Goal: Information Seeking & Learning: Learn about a topic

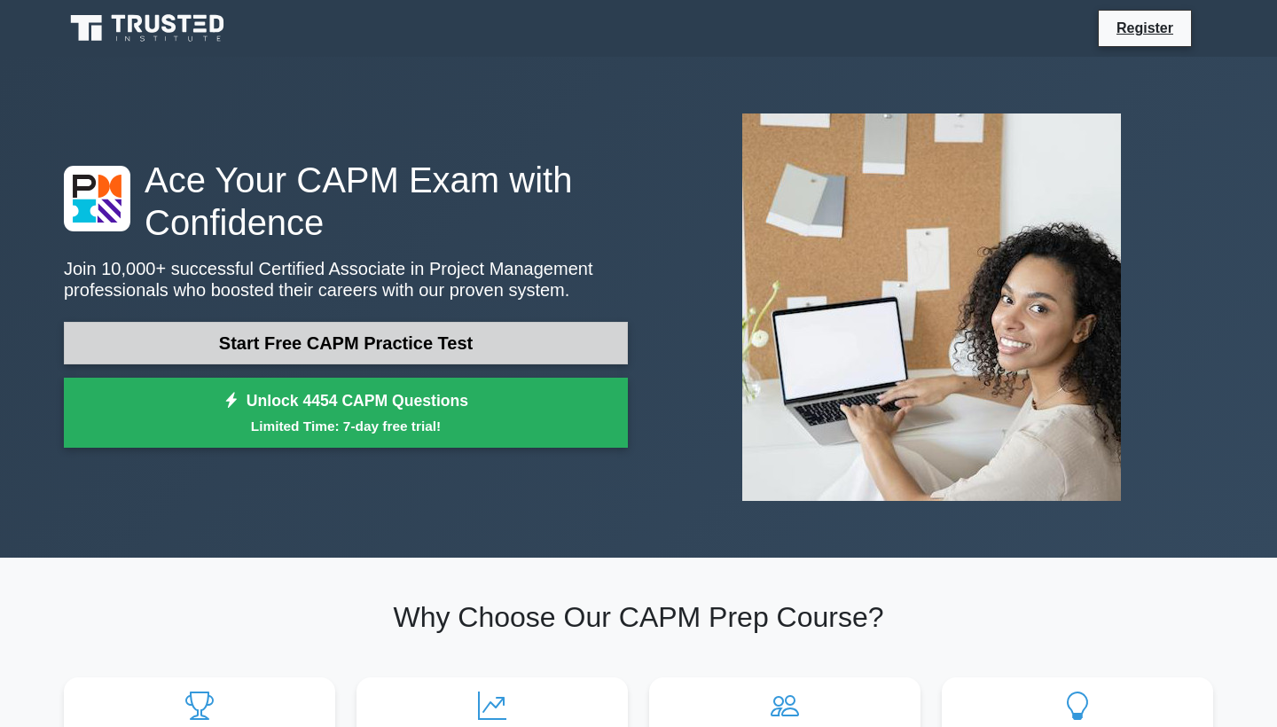
click at [417, 345] on link "Start Free CAPM Practice Test" at bounding box center [346, 343] width 564 height 43
click at [385, 342] on link "Start Free CAPM Practice Test" at bounding box center [346, 343] width 564 height 43
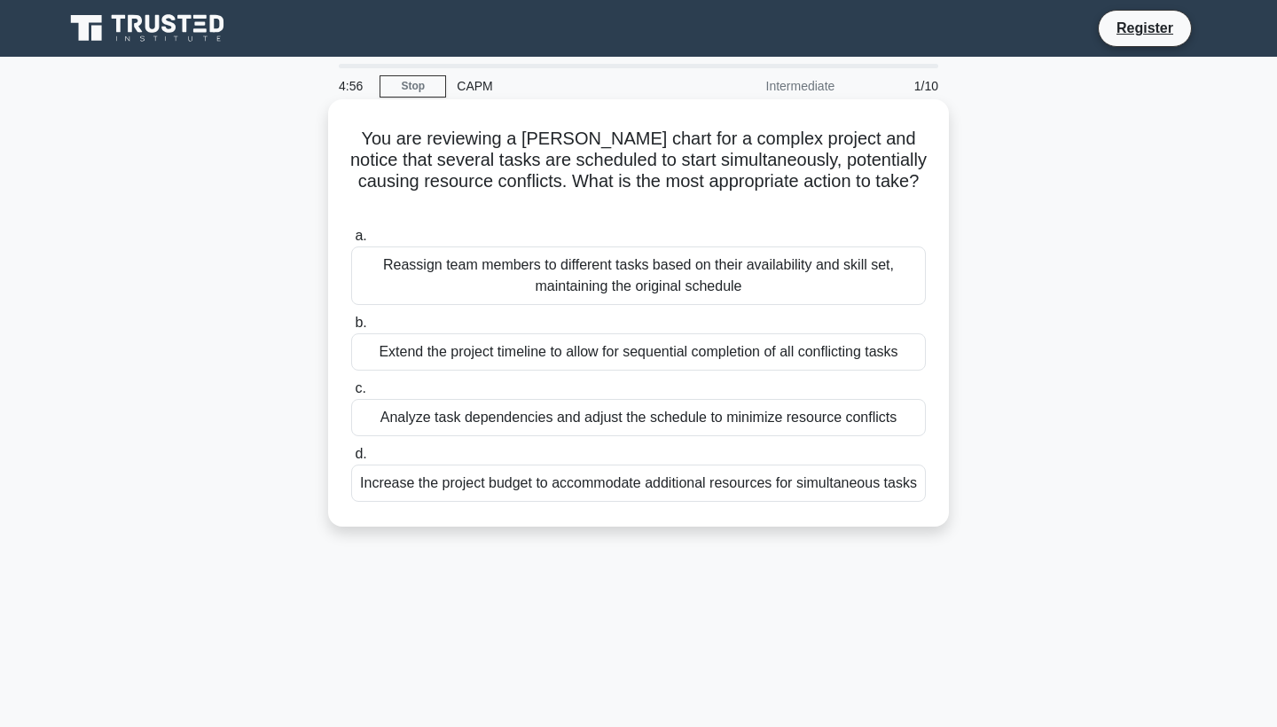
click at [504, 399] on div "Analyze task dependencies and adjust the schedule to minimize resource conflicts" at bounding box center [638, 417] width 574 height 37
click at [351, 394] on input "c. Analyze task dependencies and adjust the schedule to minimize resource confl…" at bounding box center [351, 389] width 0 height 12
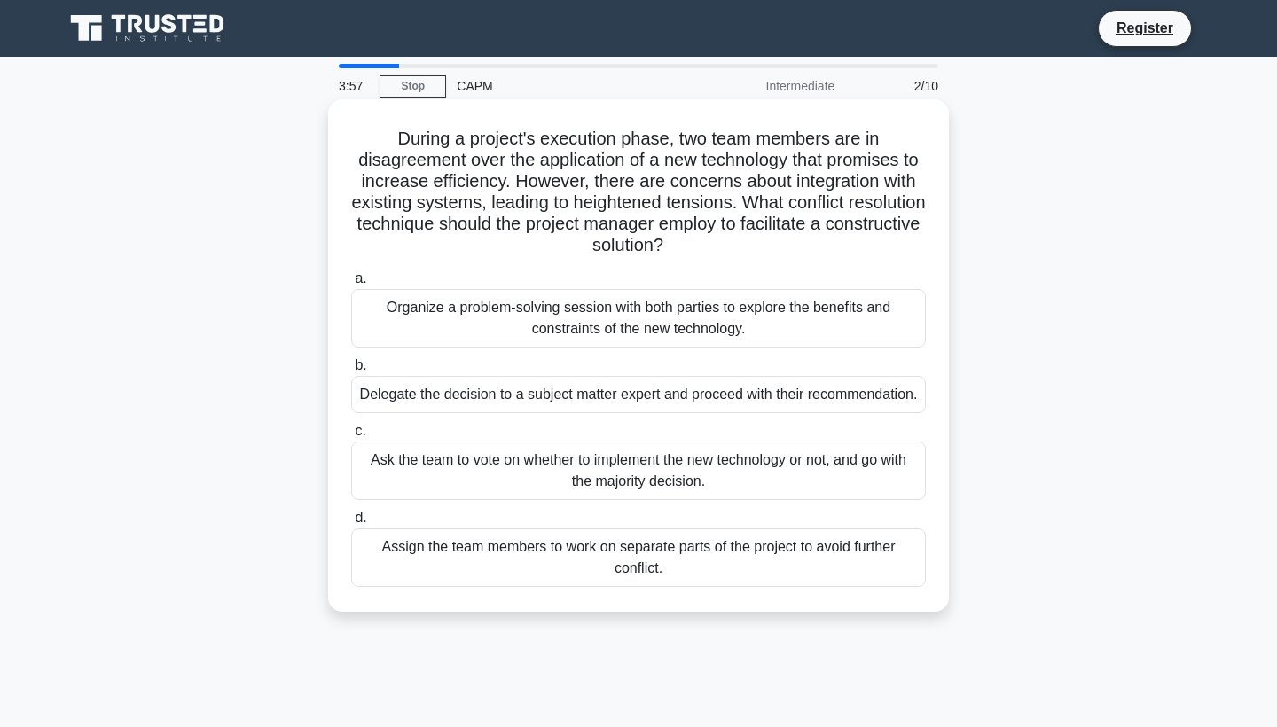
click at [686, 310] on div "Organize a problem-solving session with both parties to explore the benefits an…" at bounding box center [638, 318] width 574 height 59
click at [351, 285] on input "a. Organize a problem-solving session with both parties to explore the benefits…" at bounding box center [351, 279] width 0 height 12
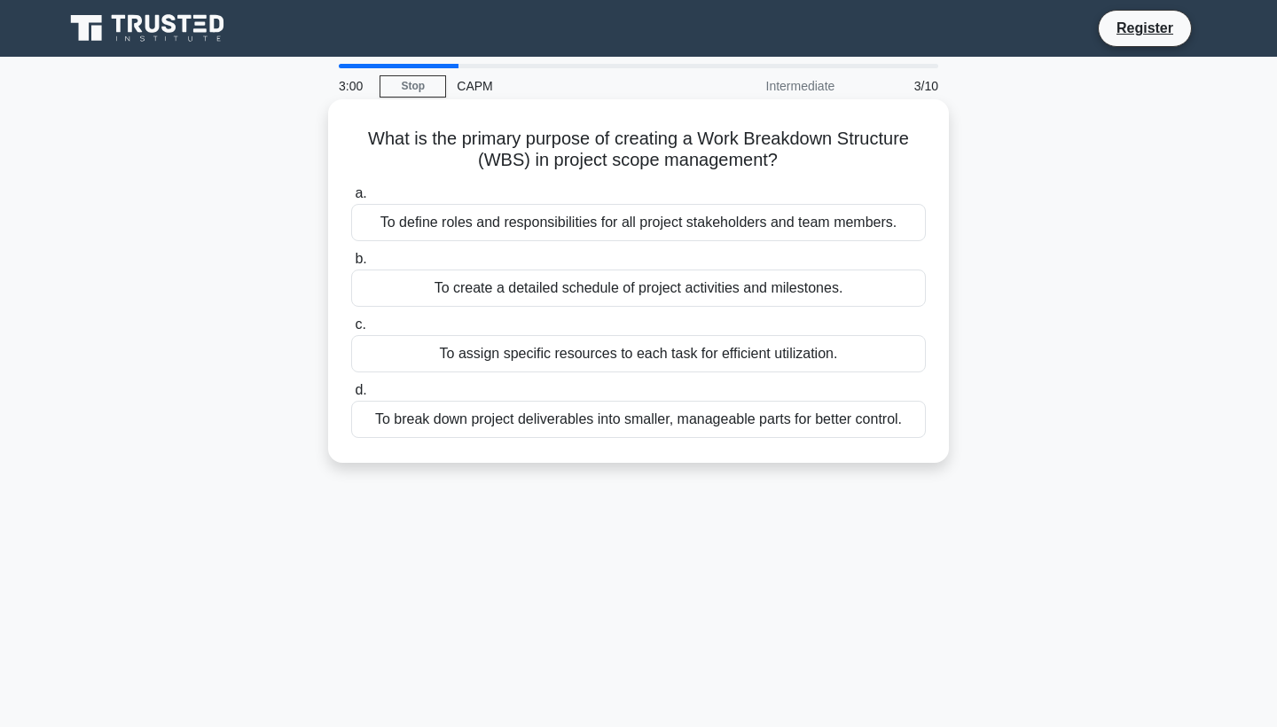
click at [785, 356] on div "To assign specific resources to each task for efficient utilization." at bounding box center [638, 353] width 574 height 37
click at [351, 331] on input "c. To assign specific resources to each task for efficient utilization." at bounding box center [351, 325] width 0 height 12
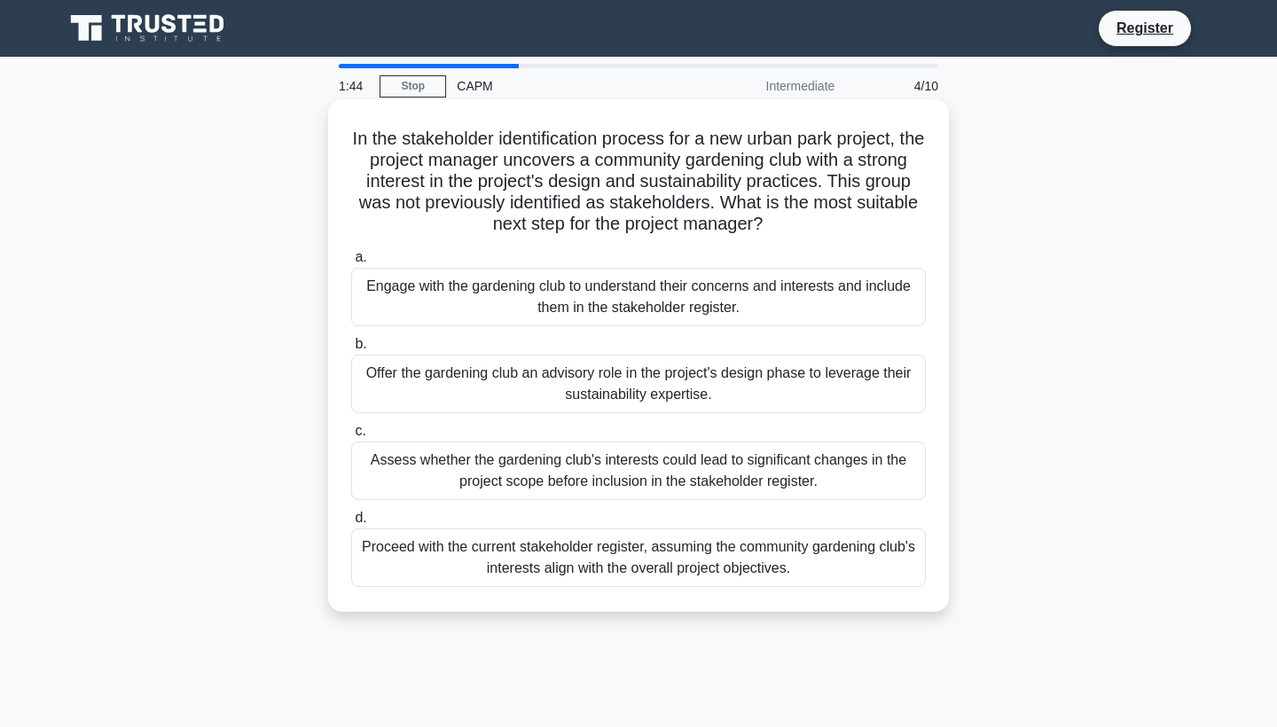
click at [764, 472] on div "Assess whether the gardening club's interests could lead to significant changes…" at bounding box center [638, 470] width 574 height 59
click at [351, 437] on input "c. Assess whether the gardening club's interests could lead to significant chan…" at bounding box center [351, 432] width 0 height 12
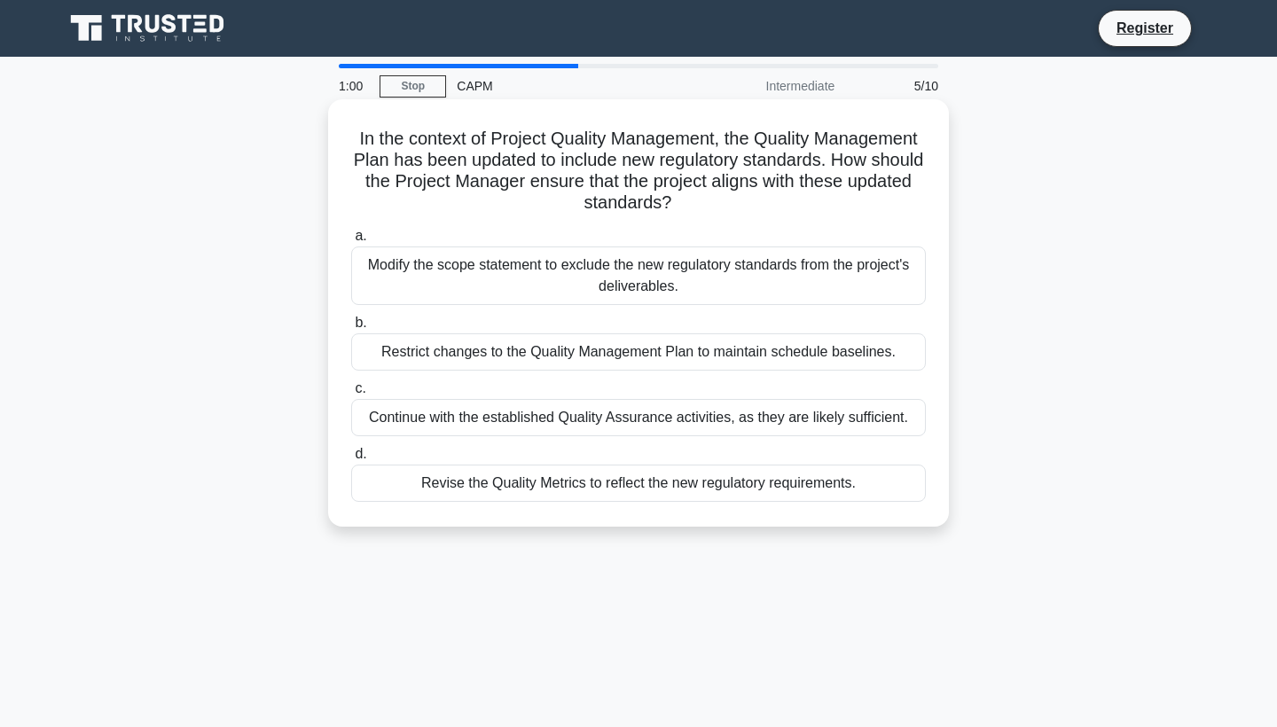
click at [802, 482] on div "Revise the Quality Metrics to reflect the new regulatory requirements." at bounding box center [638, 483] width 574 height 37
click at [351, 460] on input "d. Revise the Quality Metrics to reflect the new regulatory requirements." at bounding box center [351, 455] width 0 height 12
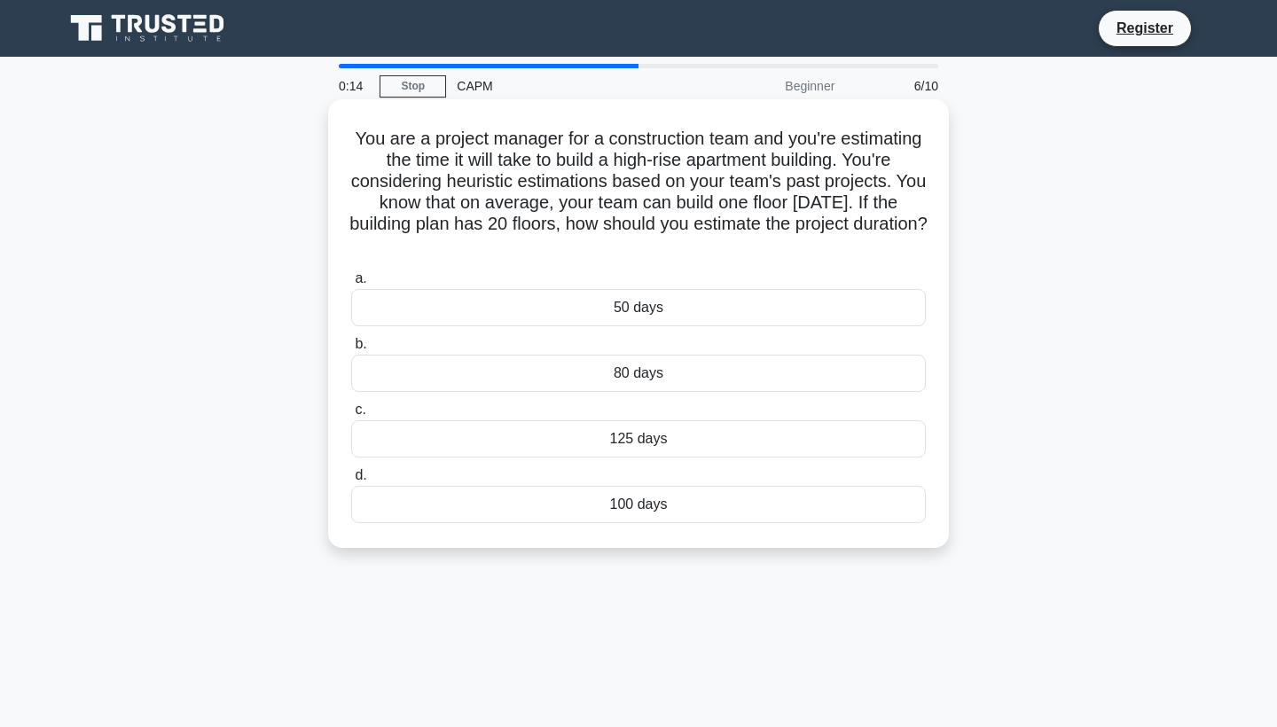
click at [656, 448] on div "125 days" at bounding box center [638, 438] width 574 height 37
click at [351, 416] on input "c. 125 days" at bounding box center [351, 410] width 0 height 12
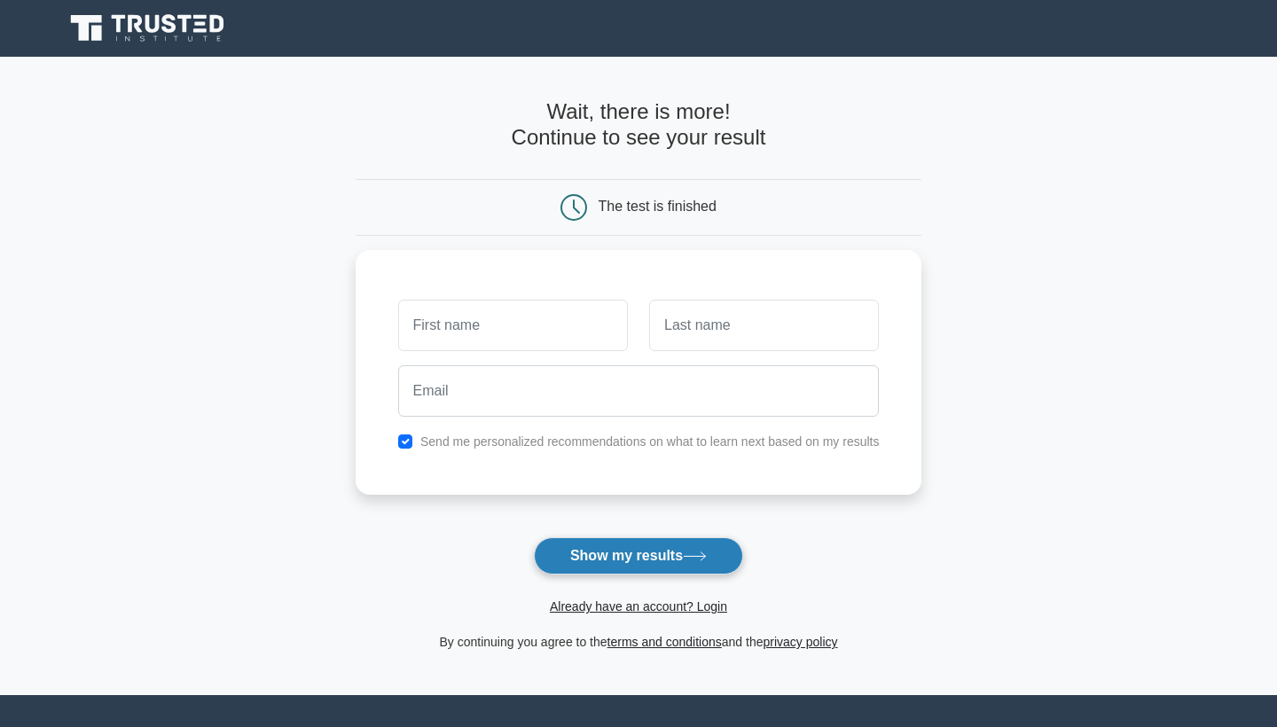
click at [663, 547] on button "Show my results" at bounding box center [638, 555] width 209 height 37
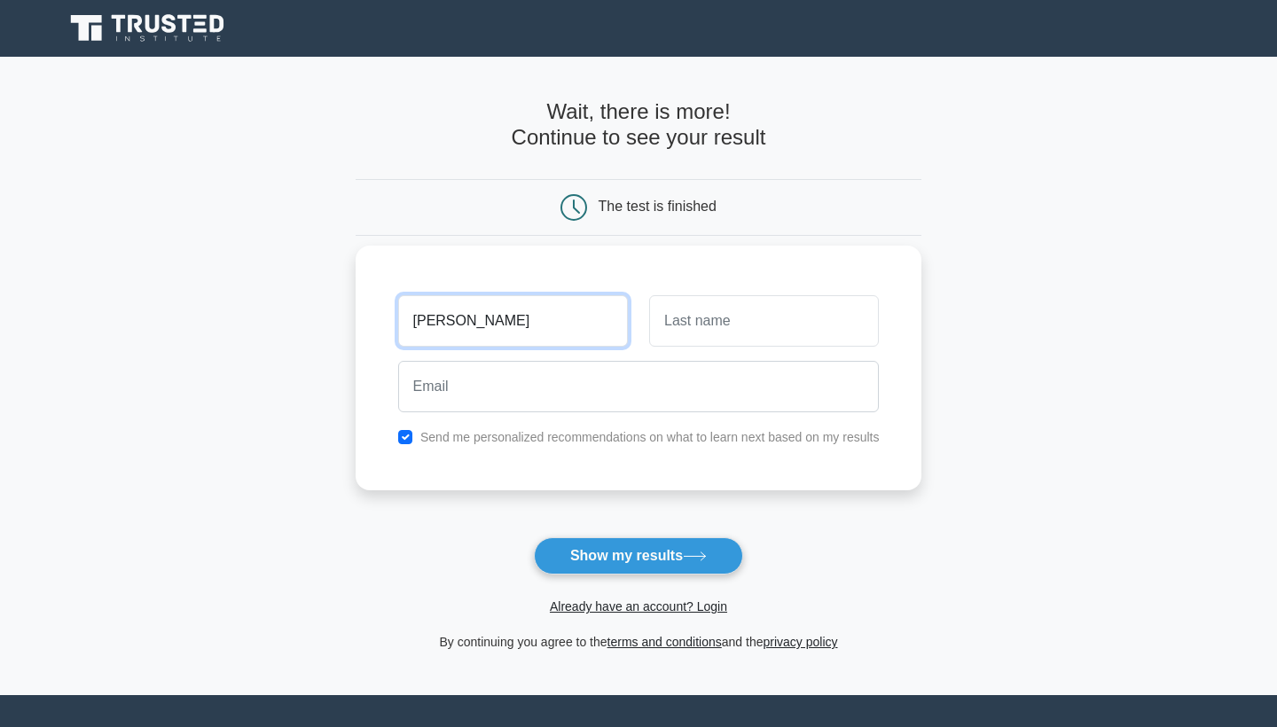
type input "[PERSON_NAME]"
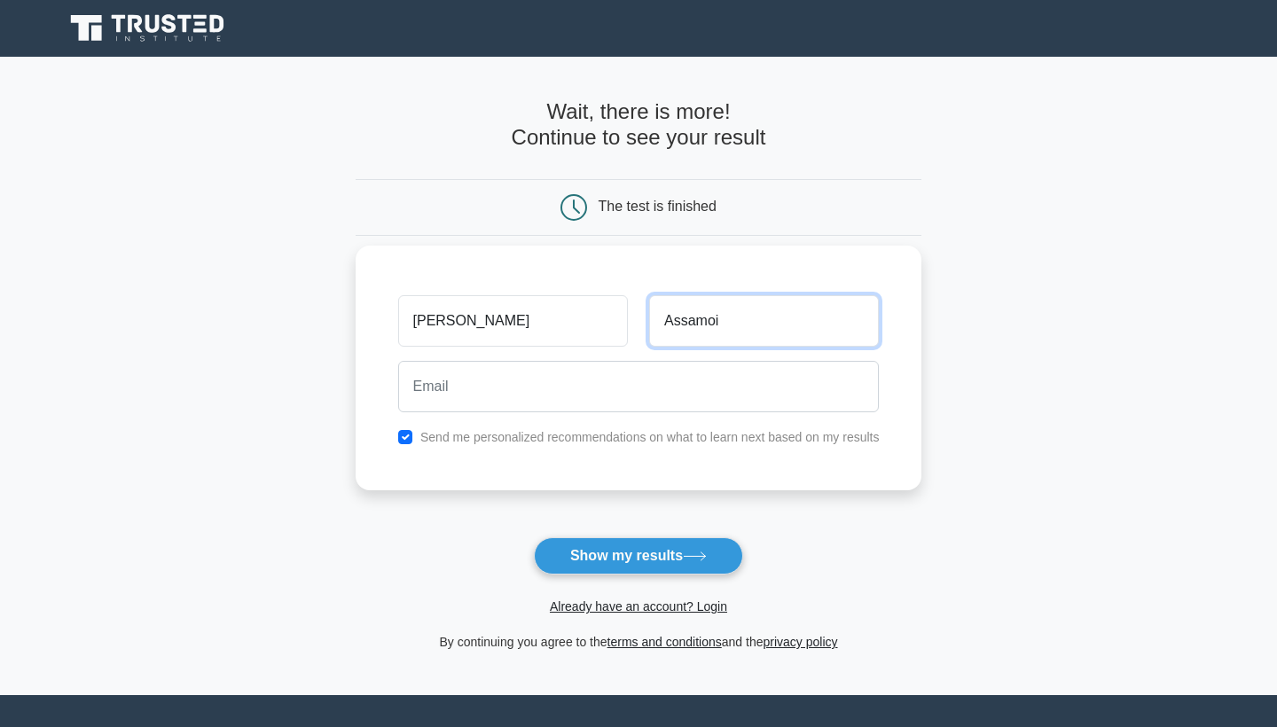
type input "Assamoi"
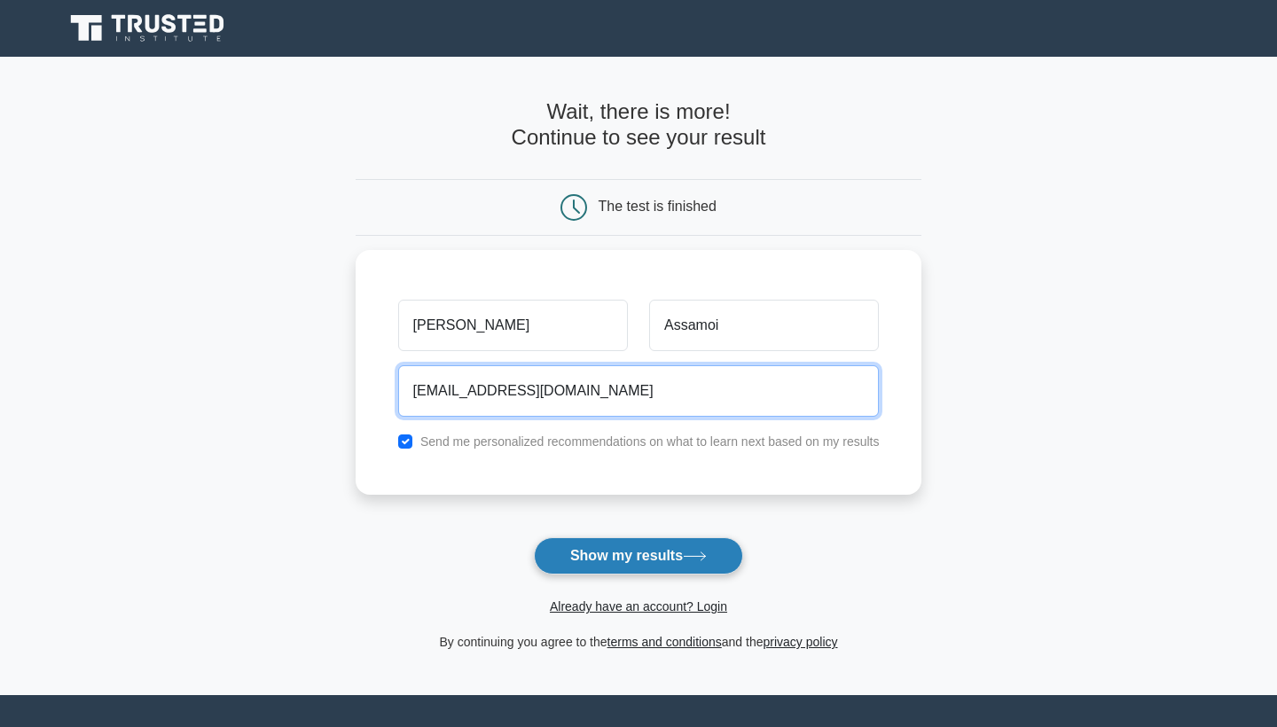
type input "gmichel.assamoi@gmail.com"
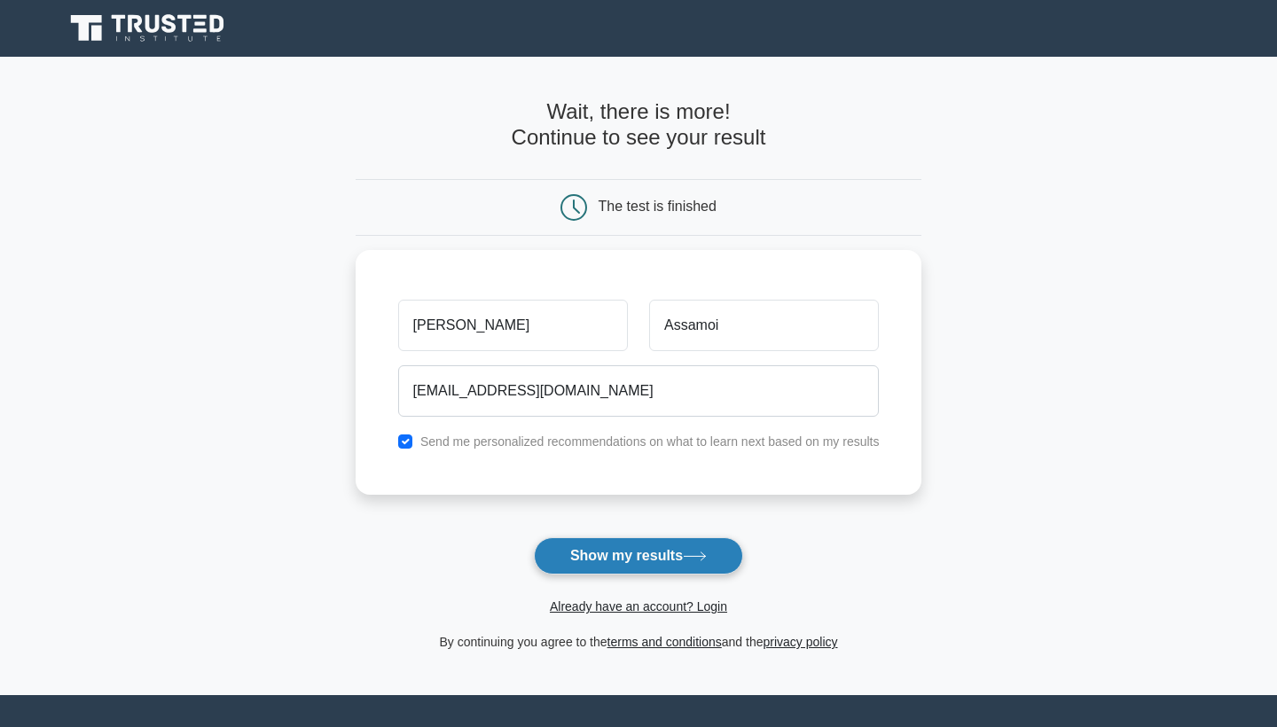
click at [673, 555] on button "Show my results" at bounding box center [638, 555] width 209 height 37
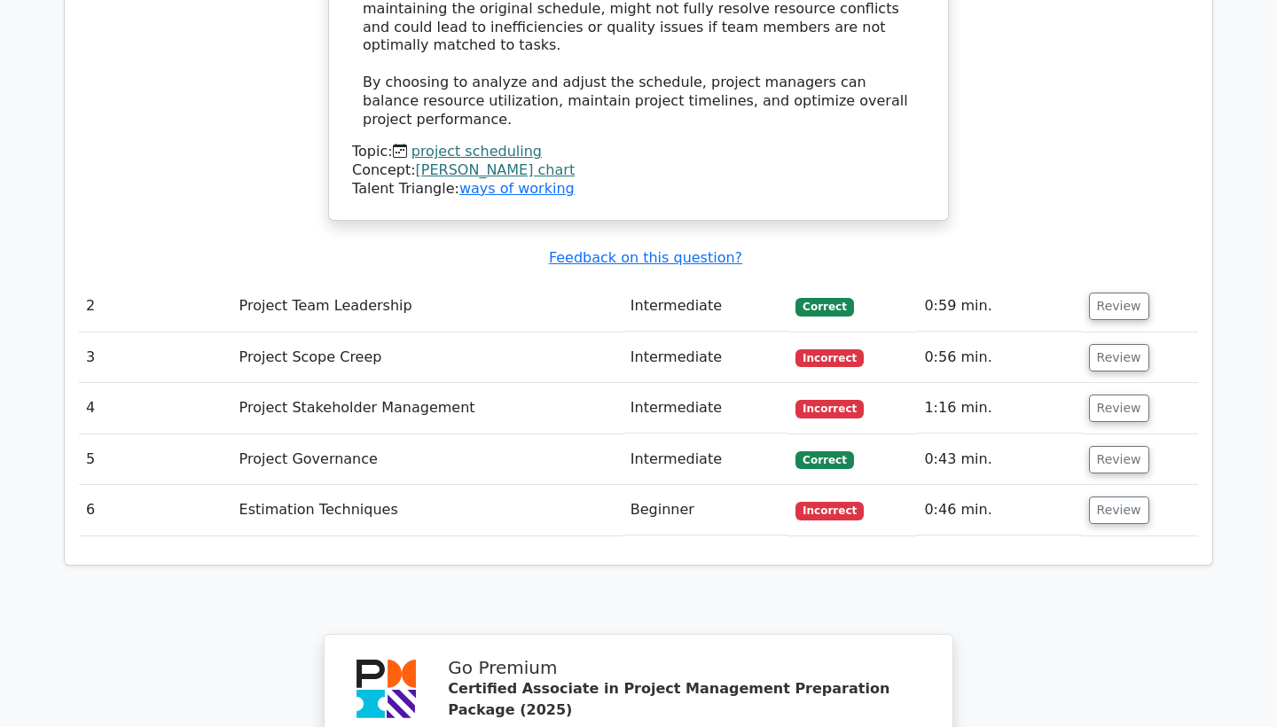
scroll to position [2403, 0]
click at [1102, 292] on button "Review" at bounding box center [1119, 305] width 60 height 27
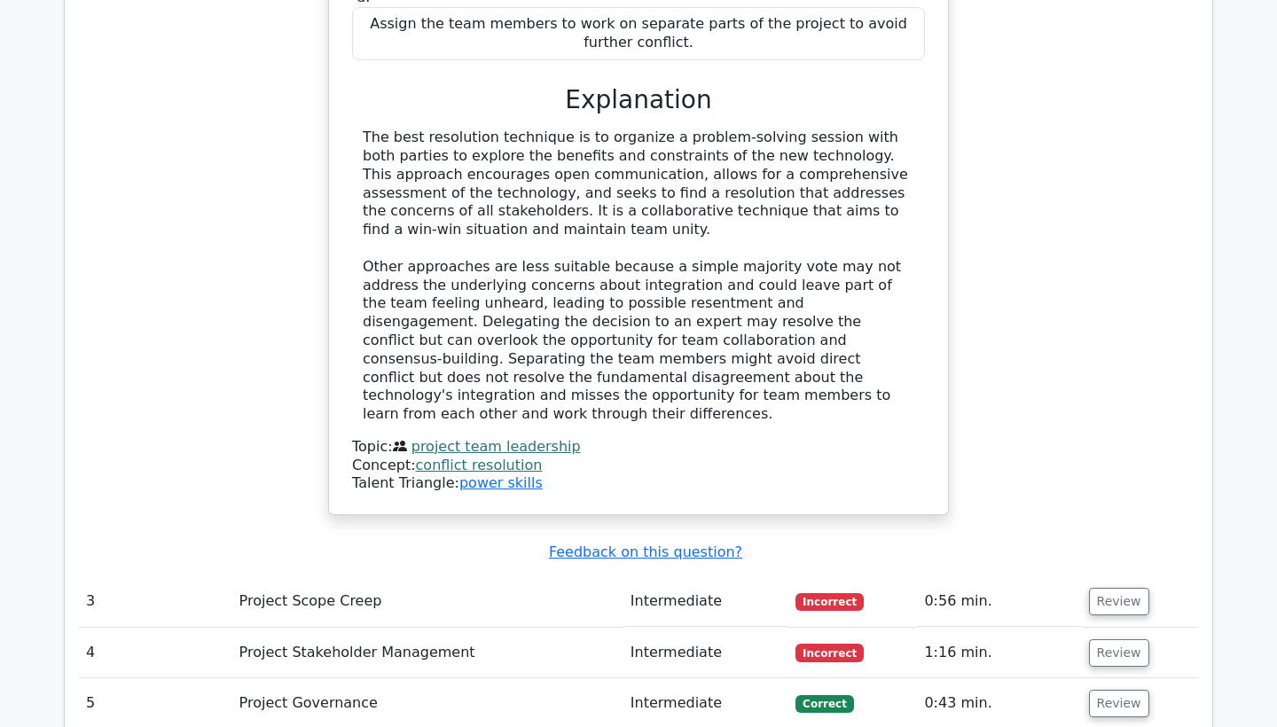
scroll to position [3154, 0]
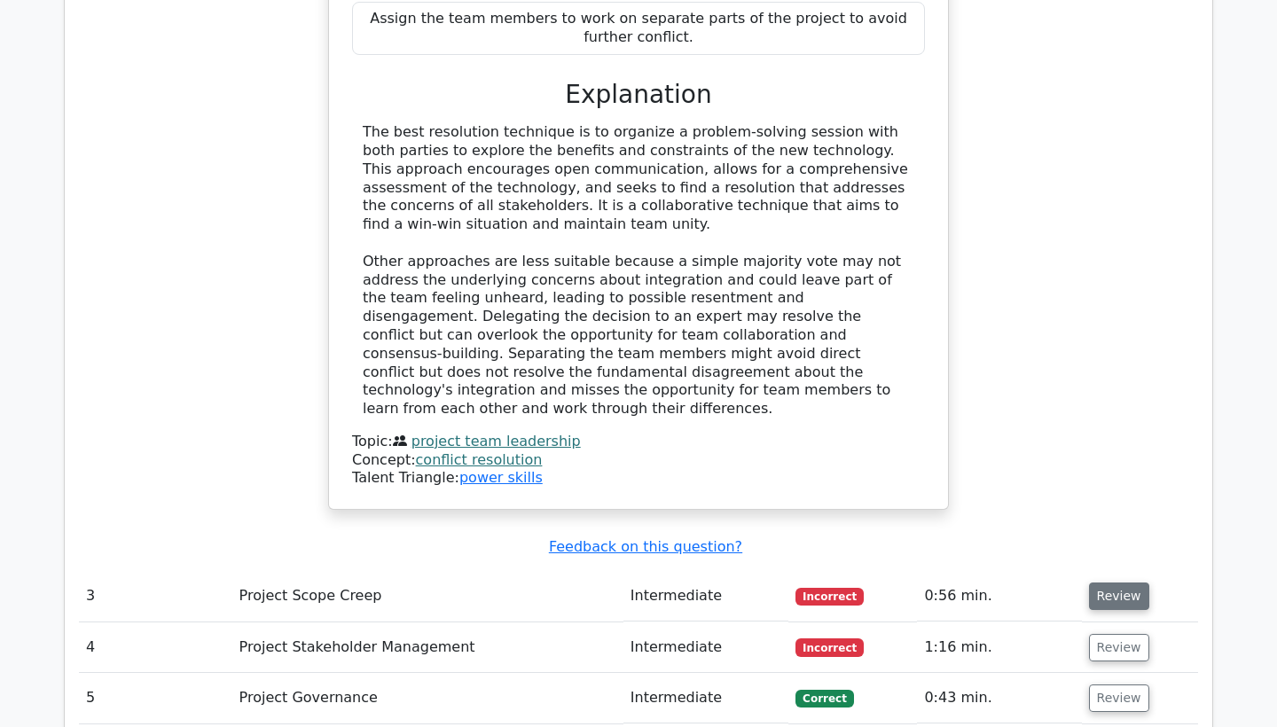
click at [1100, 582] on button "Review" at bounding box center [1119, 595] width 60 height 27
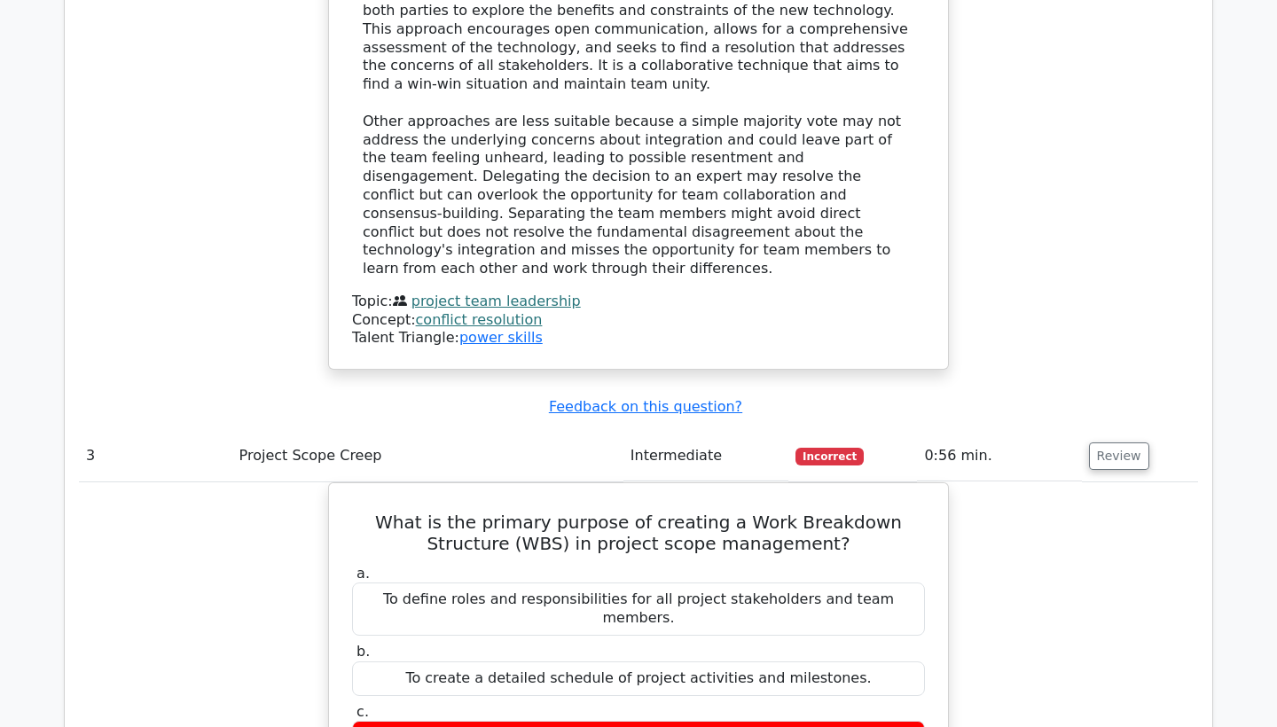
scroll to position [3308, 0]
